Goal: Task Accomplishment & Management: Complete application form

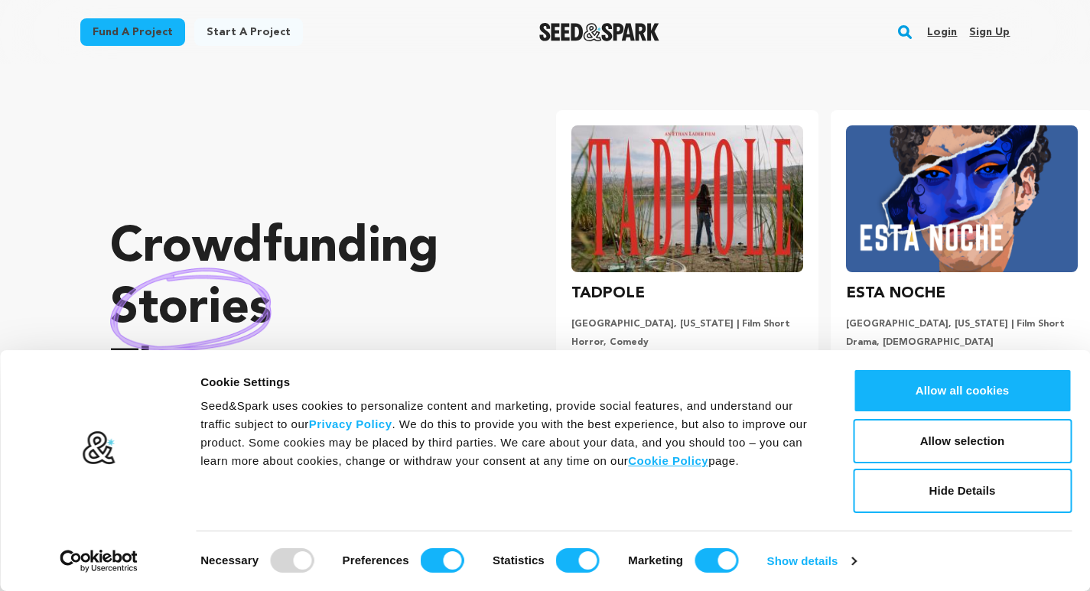
scroll to position [0, 287]
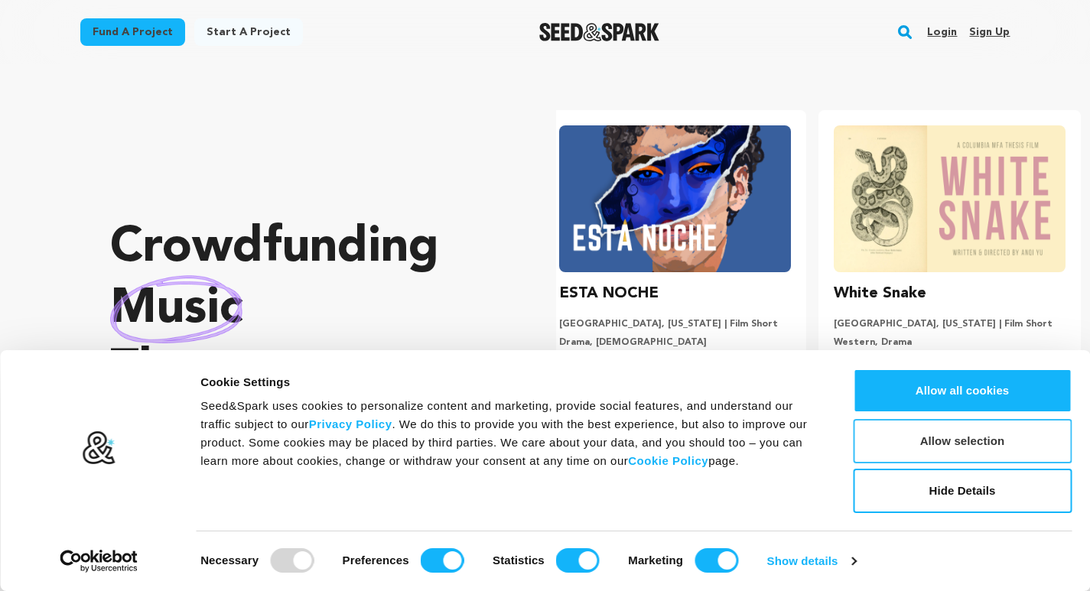
click at [998, 450] on button "Allow selection" at bounding box center [962, 441] width 219 height 44
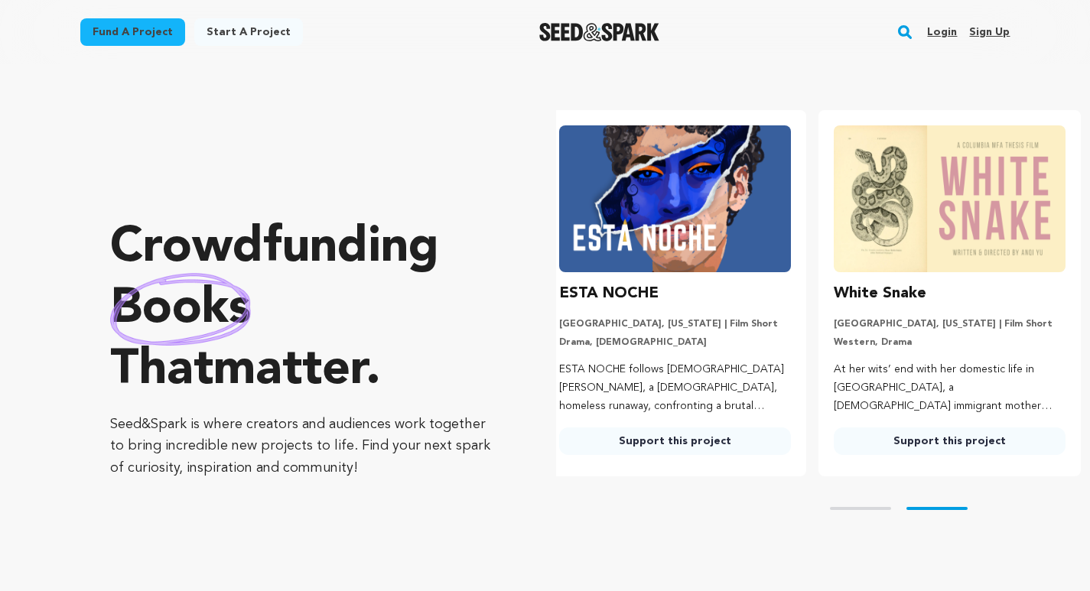
click at [974, 27] on link "Sign up" at bounding box center [989, 32] width 41 height 24
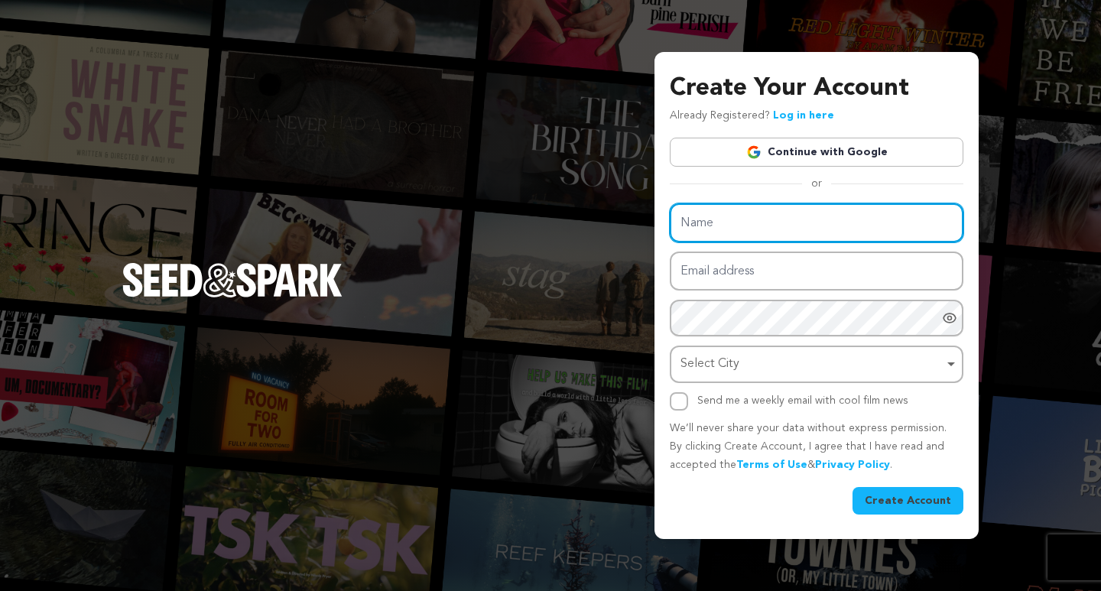
click at [698, 229] on input "Name" at bounding box center [817, 222] width 294 height 39
paste input "Studiesin Overseas"
type input "Studiesin Overseas"
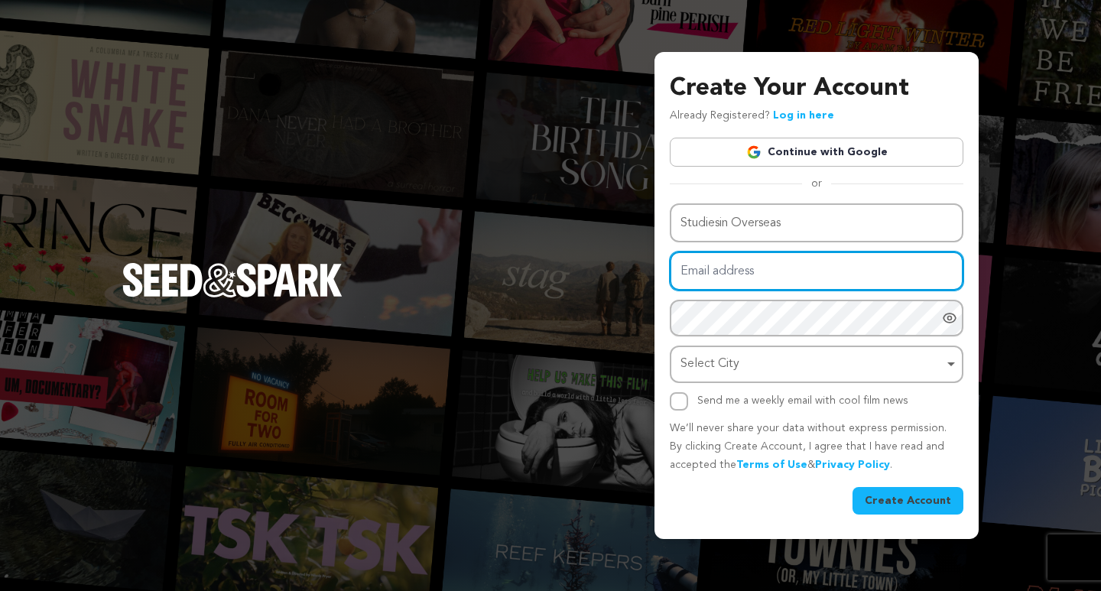
click at [821, 278] on input "Email address" at bounding box center [817, 271] width 294 height 39
type input "[PERSON_NAME][EMAIL_ADDRESS][DOMAIN_NAME]"
click at [804, 368] on div "Select City Remove item" at bounding box center [812, 364] width 263 height 22
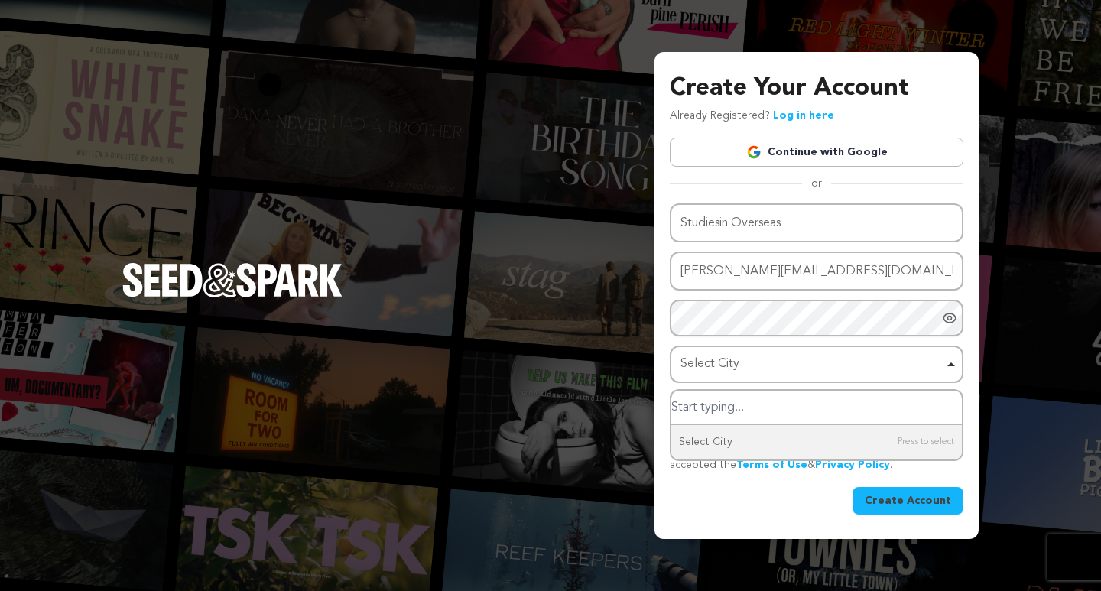
type input "i"
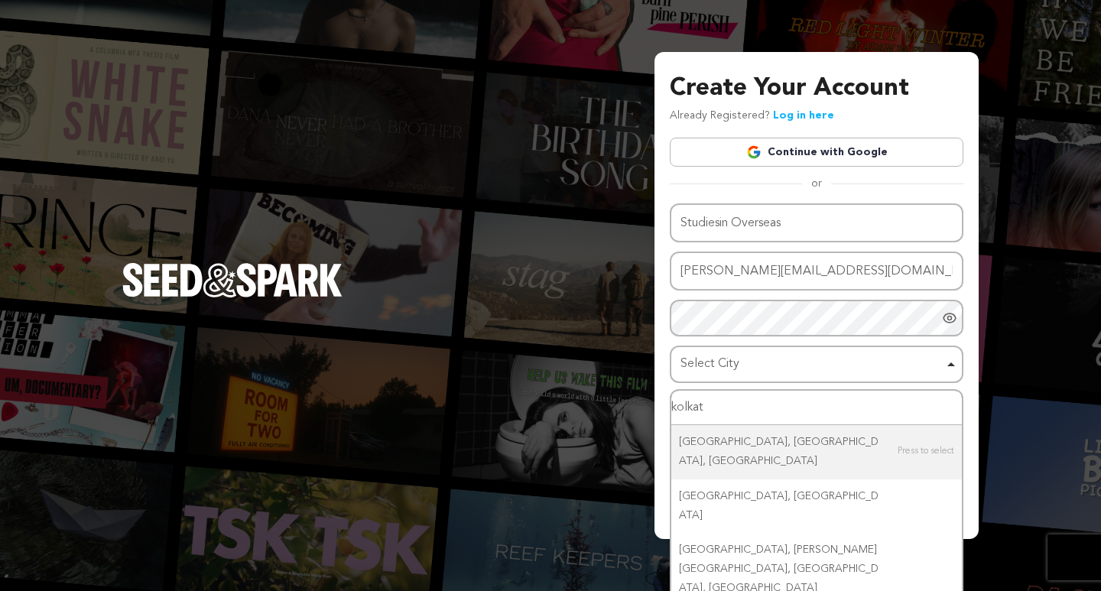
type input "kolkata"
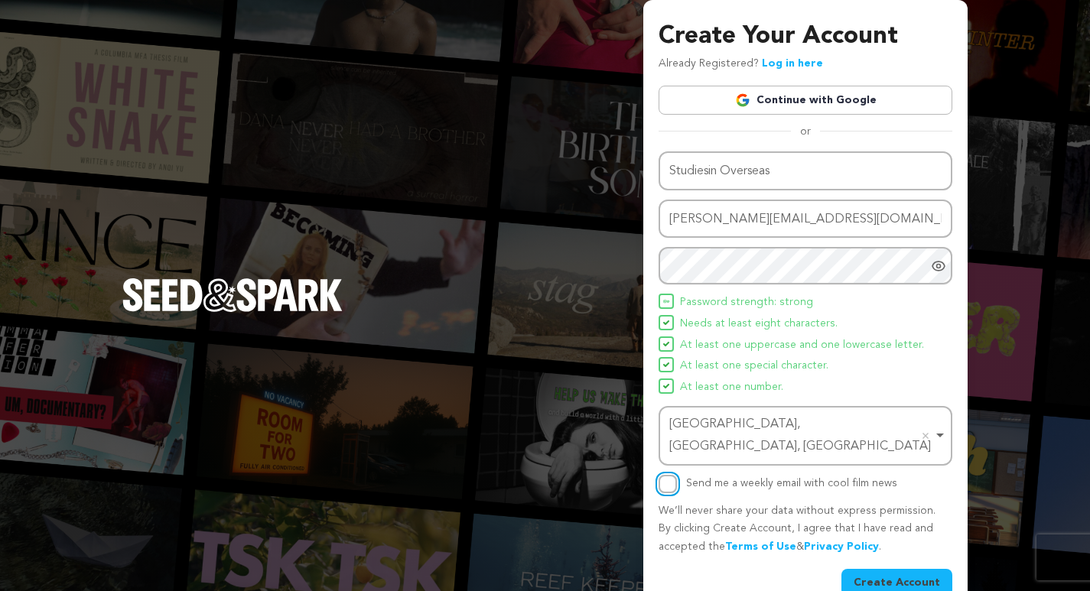
click at [676, 475] on input "Send me a weekly email with cool film news" at bounding box center [668, 484] width 18 height 18
checkbox input "true"
click at [905, 569] on button "Create Account" at bounding box center [896, 583] width 111 height 28
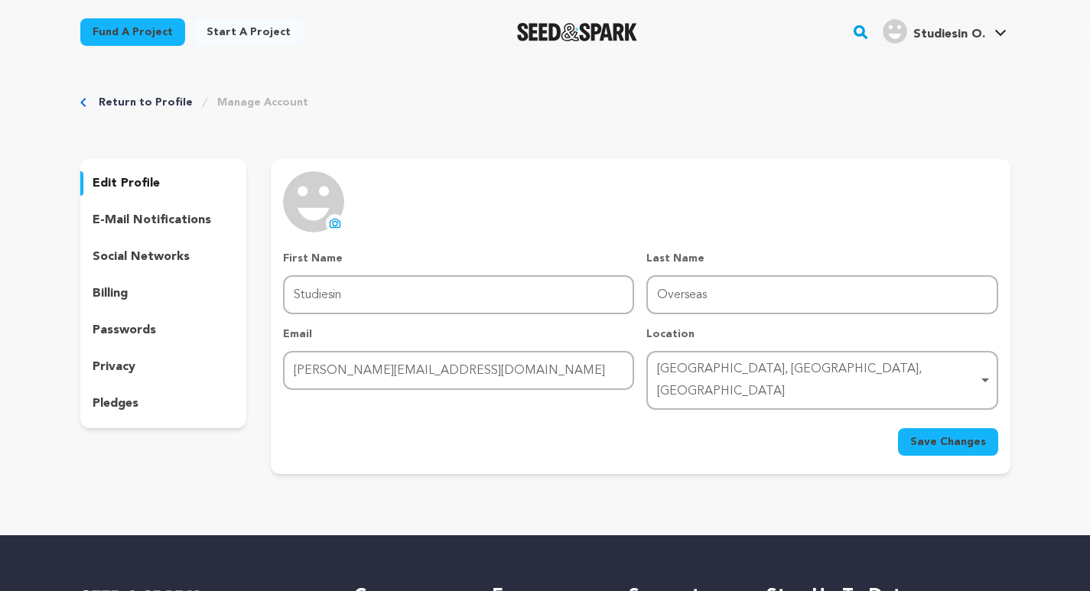
click at [327, 229] on button "uploading spinner upload profile image" at bounding box center [335, 223] width 18 height 18
click at [934, 157] on div "Return to Profile Manage Account edit profile e-mail notifications social netwo…" at bounding box center [545, 287] width 979 height 447
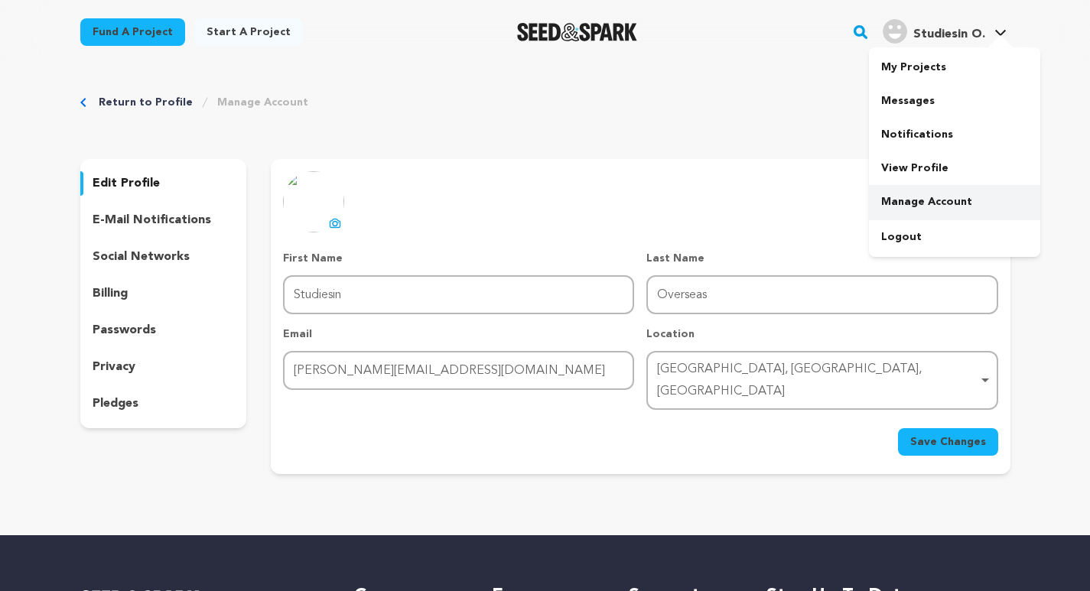
click at [953, 194] on link "Manage Account" at bounding box center [954, 202] width 171 height 34
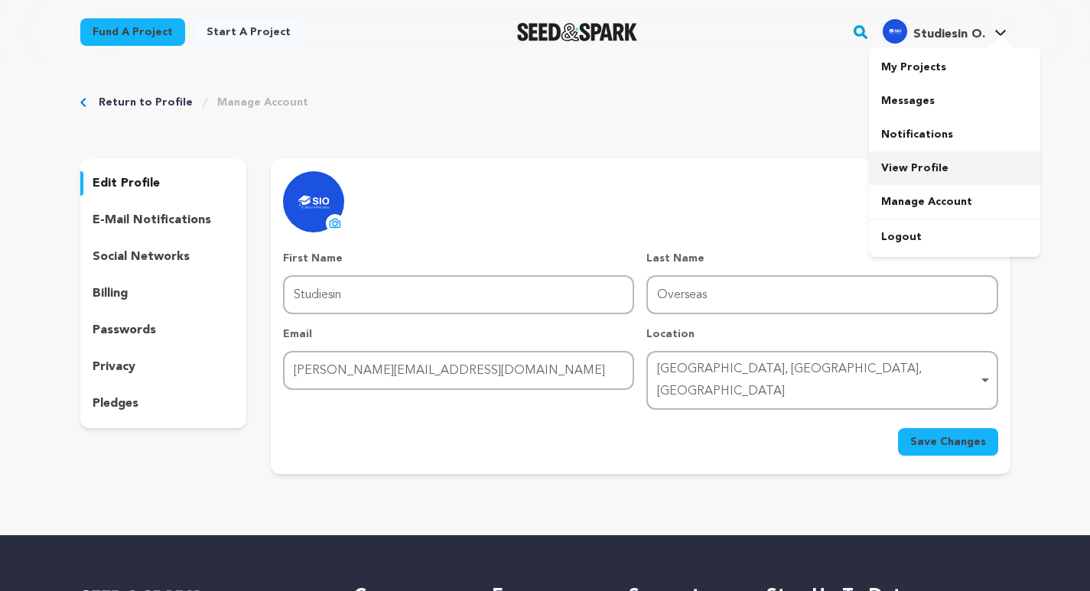
click at [929, 171] on link "View Profile" at bounding box center [954, 168] width 171 height 34
